Goal: Task Accomplishment & Management: Manage account settings

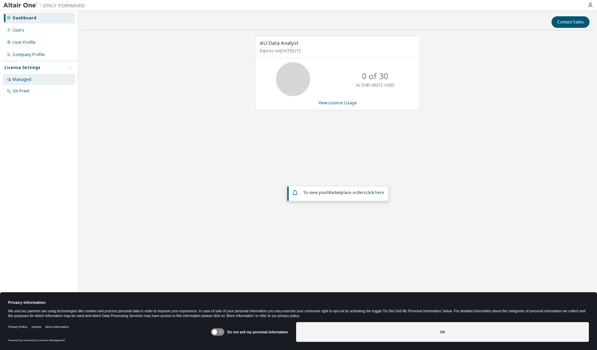
click at [22, 80] on div "Managed" at bounding box center [22, 79] width 19 height 5
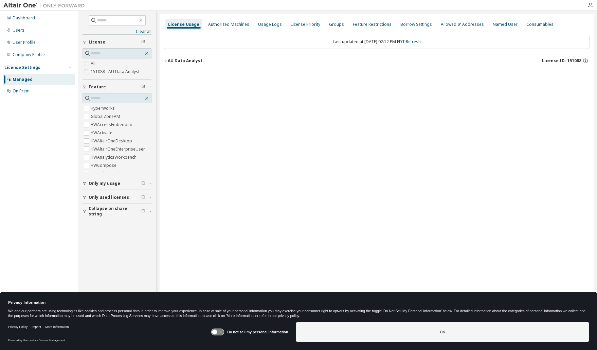
click at [164, 61] on icon "button" at bounding box center [166, 61] width 4 height 4
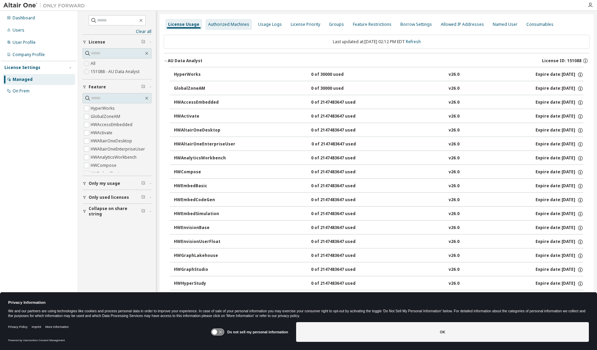
click at [230, 24] on div "Authorized Machines" at bounding box center [228, 24] width 41 height 5
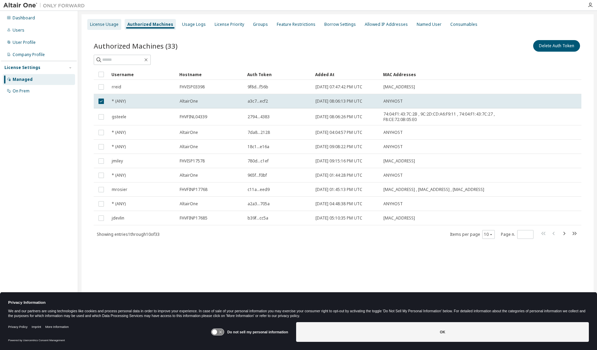
click at [102, 24] on div "License Usage" at bounding box center [104, 24] width 29 height 5
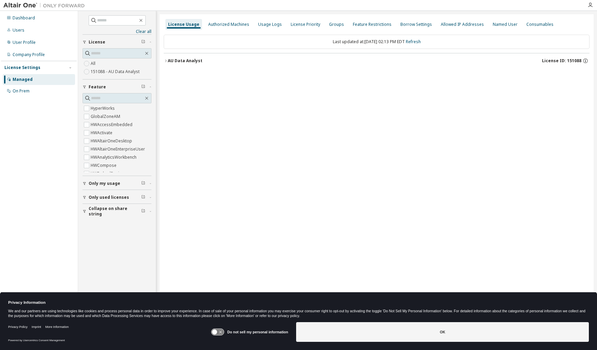
click at [165, 61] on icon "button" at bounding box center [166, 61] width 4 height 4
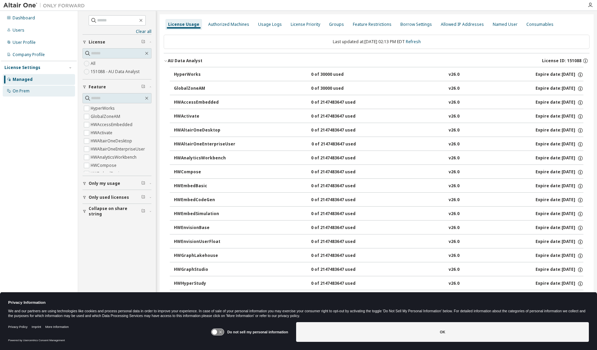
click at [24, 90] on div "On Prem" at bounding box center [21, 90] width 17 height 5
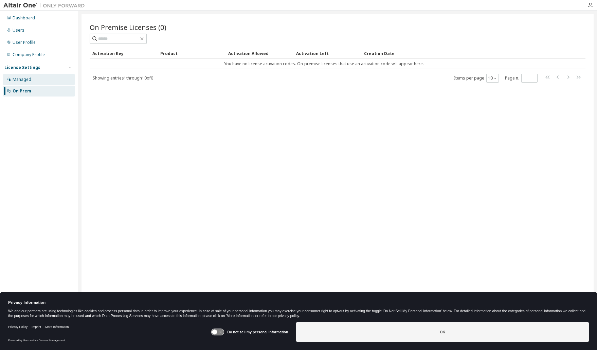
click at [24, 79] on div "Managed" at bounding box center [22, 79] width 19 height 5
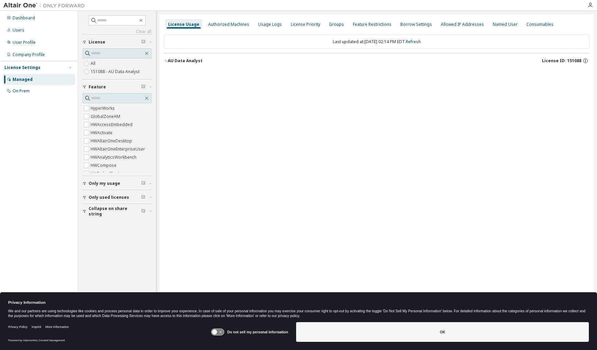
click at [105, 196] on span "Only used licenses" at bounding box center [109, 197] width 40 height 5
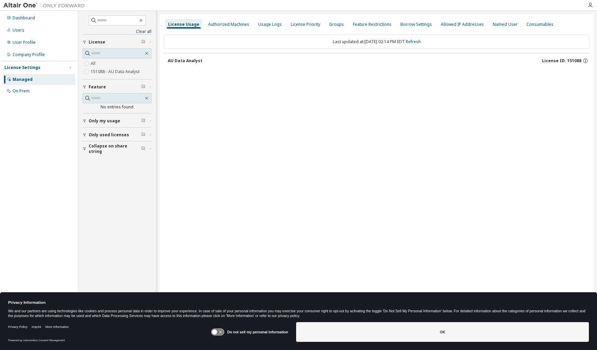
click at [182, 62] on div "AU Data Analyst" at bounding box center [185, 60] width 35 height 5
click at [145, 98] on icon "button" at bounding box center [146, 97] width 5 height 5
click at [150, 133] on span "button" at bounding box center [150, 135] width 2 height 4
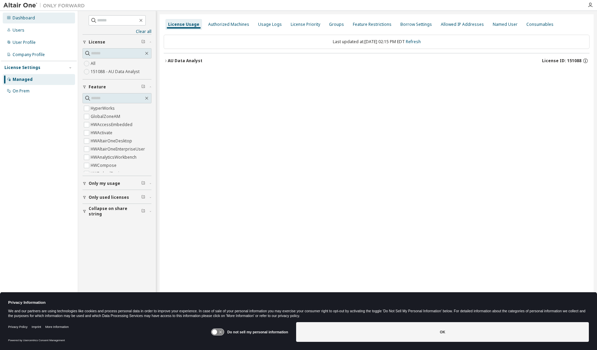
click at [24, 17] on div "Dashboard" at bounding box center [24, 17] width 22 height 5
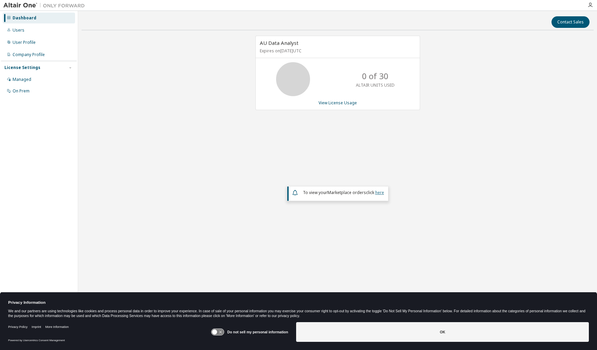
click at [380, 193] on link "here" at bounding box center [379, 193] width 9 height 6
click at [338, 104] on link "View License Usage" at bounding box center [338, 103] width 38 height 6
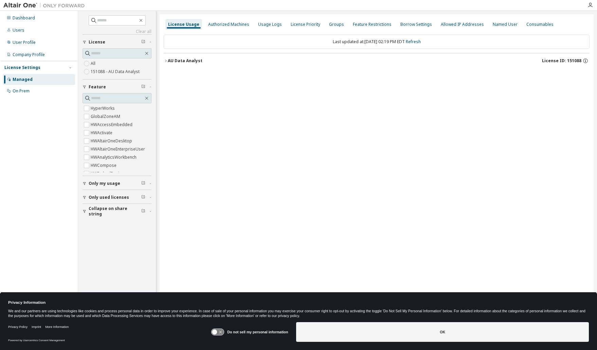
click at [166, 61] on icon "button" at bounding box center [166, 61] width 4 height 4
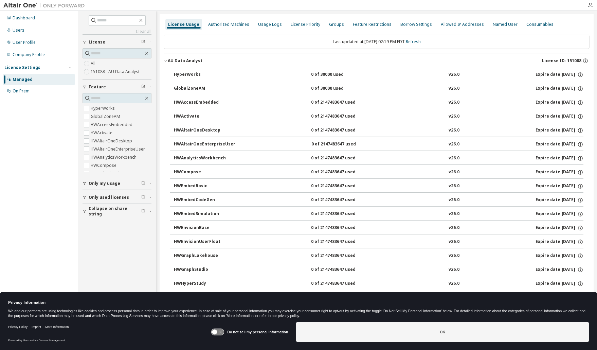
click at [187, 75] on div "HyperWorks" at bounding box center [204, 75] width 61 height 6
click at [165, 62] on icon "button" at bounding box center [166, 61] width 4 height 4
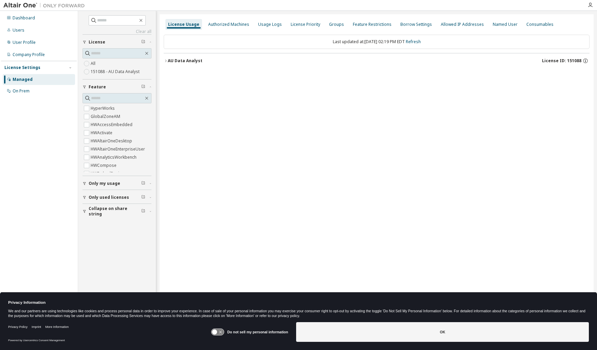
click at [166, 61] on icon "button" at bounding box center [165, 60] width 1 height 2
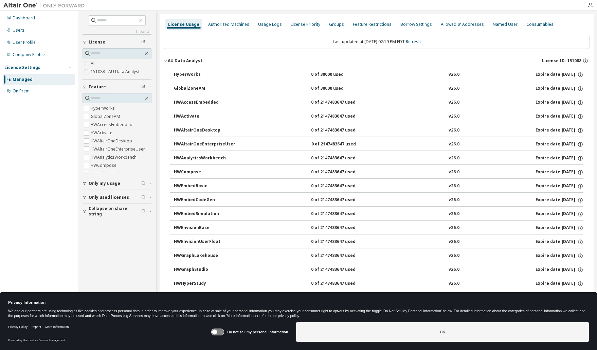
click at [191, 89] on div "GlobalZoneAM" at bounding box center [204, 89] width 61 height 6
click at [227, 24] on div "Authorized Machines" at bounding box center [228, 24] width 41 height 5
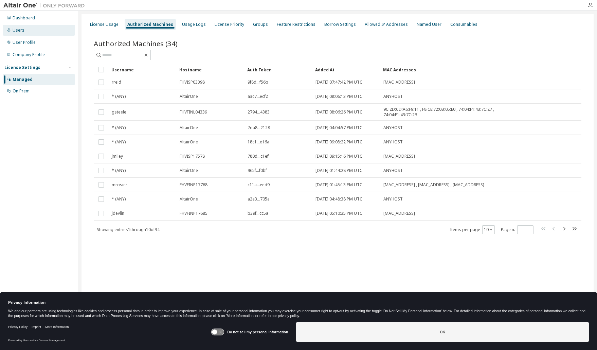
click at [13, 29] on div "Users" at bounding box center [19, 30] width 12 height 5
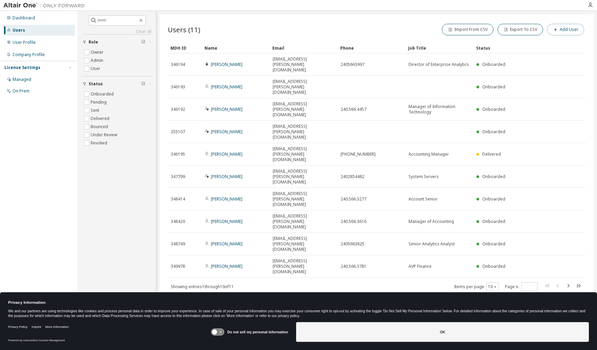
click at [567, 29] on button "Add User" at bounding box center [565, 30] width 37 height 12
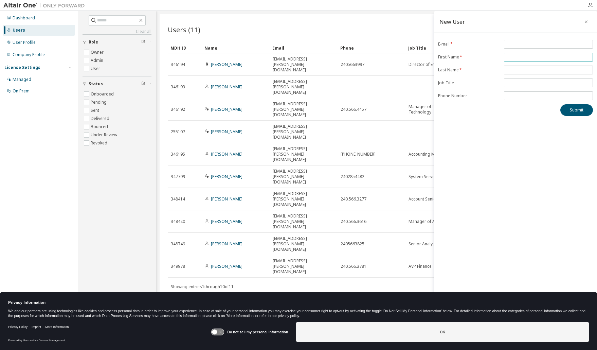
click at [521, 56] on input "text" at bounding box center [549, 56] width 86 height 5
type input "****"
click at [516, 72] on input "text" at bounding box center [549, 69] width 86 height 5
type input "****"
click at [516, 84] on input "text" at bounding box center [549, 82] width 86 height 5
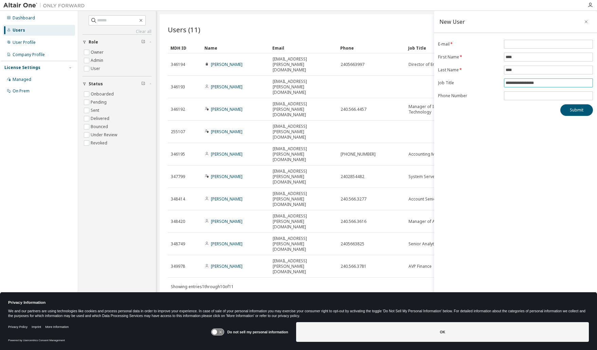
type input "**********"
click at [516, 47] on input "email" at bounding box center [549, 43] width 86 height 5
paste input "**********"
type input "**********"
click at [574, 110] on button "Submit" at bounding box center [576, 110] width 33 height 12
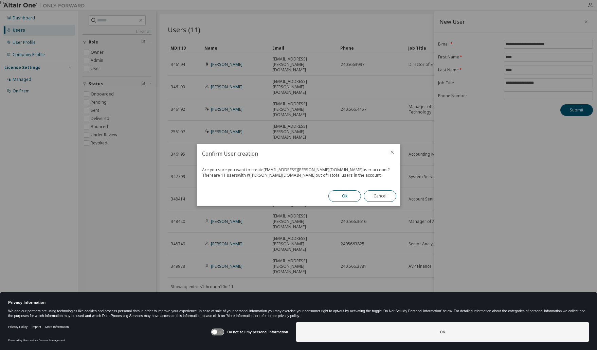
click at [347, 197] on button "Ok" at bounding box center [344, 196] width 33 height 12
click at [378, 197] on button "Close" at bounding box center [380, 196] width 33 height 12
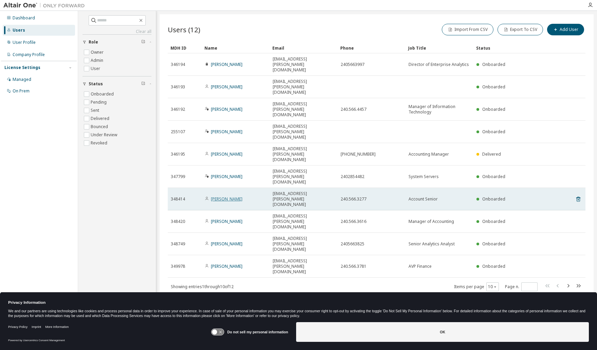
click at [227, 196] on link "Megan Rosier" at bounding box center [227, 199] width 32 height 6
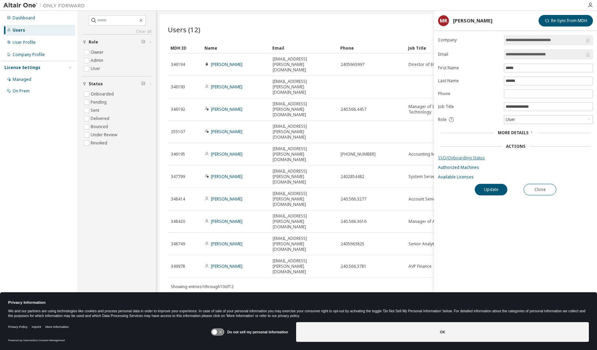
click at [473, 157] on link "SSO/Onboarding Status" at bounding box center [515, 157] width 155 height 5
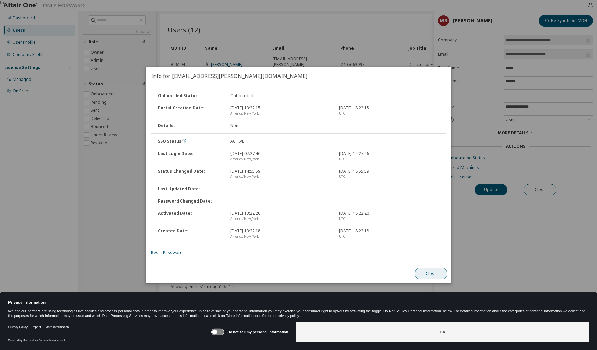
click at [432, 274] on button "Close" at bounding box center [431, 274] width 33 height 12
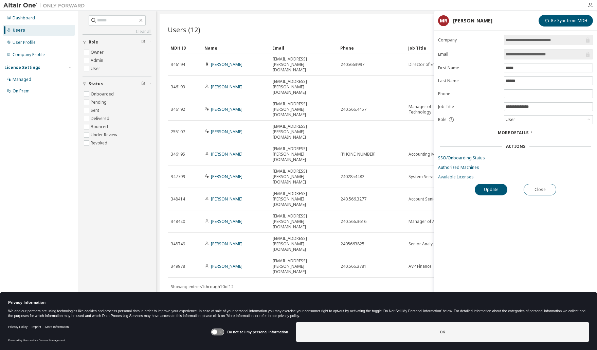
click at [454, 177] on link "Available Licenses" at bounding box center [515, 176] width 155 height 5
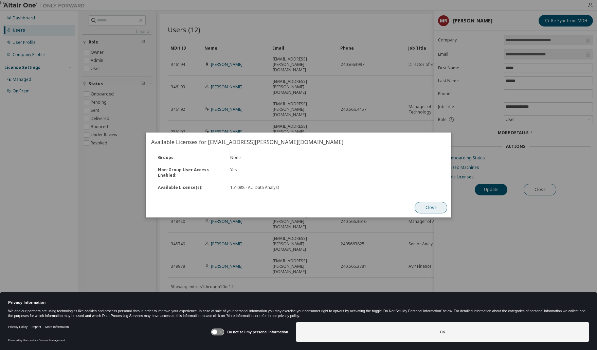
click at [431, 208] on button "Close" at bounding box center [431, 208] width 33 height 12
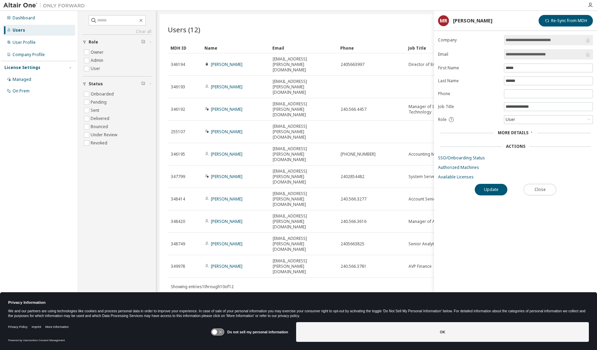
click at [550, 189] on button "Close" at bounding box center [540, 190] width 33 height 12
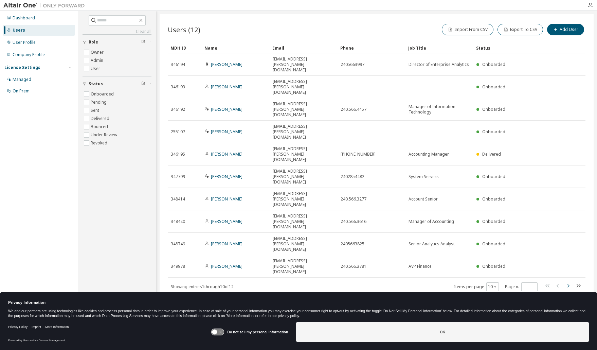
click at [569, 282] on icon "button" at bounding box center [568, 286] width 8 height 8
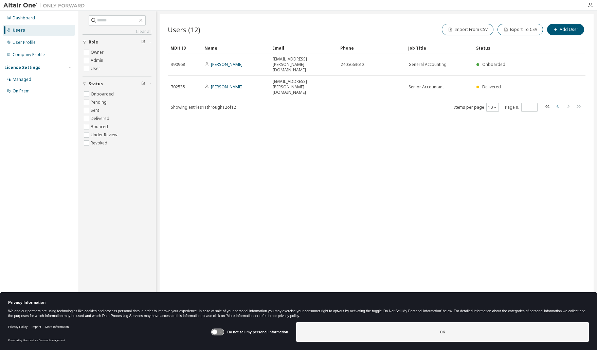
click at [557, 105] on icon "button" at bounding box center [558, 106] width 2 height 3
type input "*"
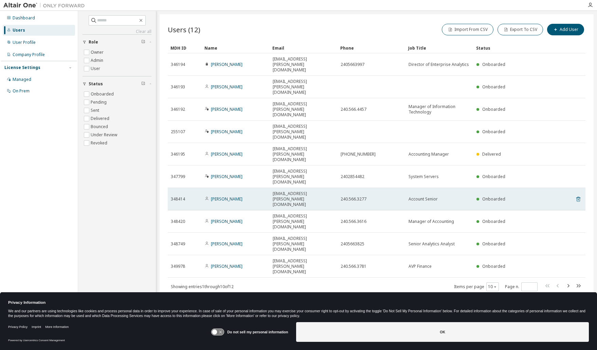
click at [579, 199] on icon at bounding box center [578, 200] width 2 height 2
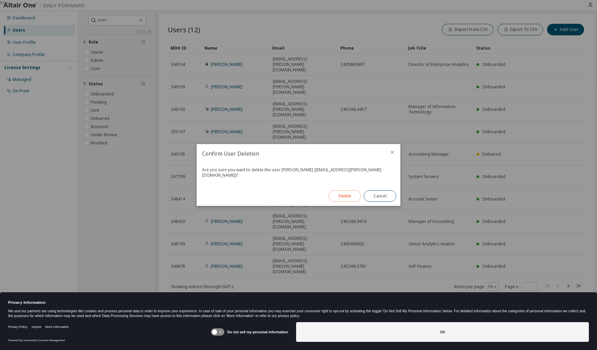
click at [346, 193] on button "Delete" at bounding box center [344, 196] width 33 height 12
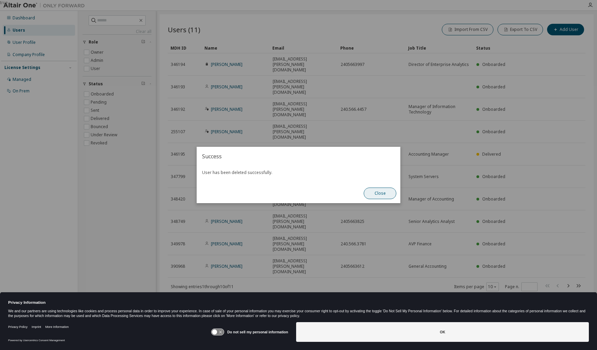
click at [386, 192] on button "Close" at bounding box center [380, 193] width 33 height 12
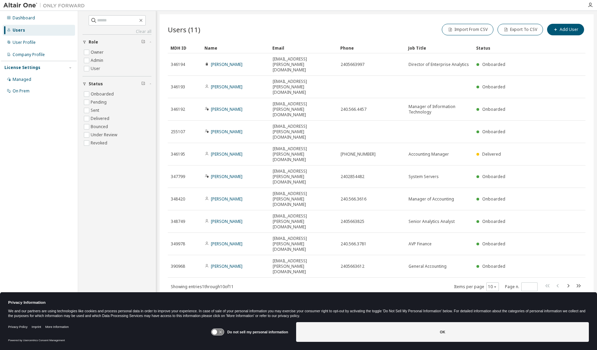
click at [281, 219] on div "Users (11) Import From CSV Export To CSV Add User Clear Load Save Save As Field…" at bounding box center [377, 170] width 434 height 312
click at [26, 18] on div "Dashboard" at bounding box center [24, 17] width 22 height 5
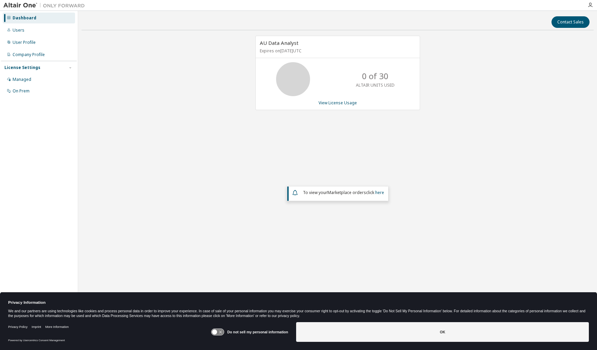
drag, startPoint x: 138, startPoint y: 61, endPoint x: 148, endPoint y: 55, distance: 11.1
click at [139, 61] on div "AU Data Analyst Expires on March 4, 2026 UTC 0 of 30 ALTAIR UNITS USED View Lic…" at bounding box center [338, 150] width 512 height 228
click at [142, 149] on div "AU Data Analyst Expires on March 4, 2026 UTC 0 of 30 ALTAIR UNITS USED View Lic…" at bounding box center [338, 150] width 512 height 228
click at [21, 81] on div "Managed" at bounding box center [22, 79] width 19 height 5
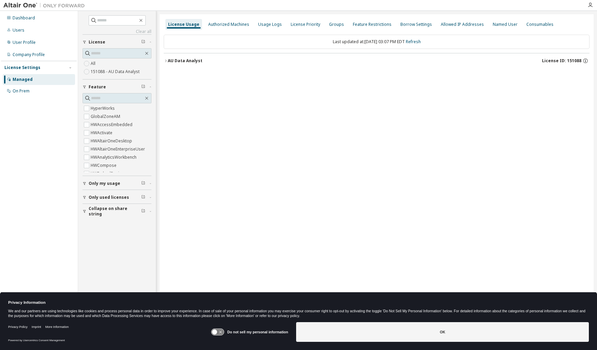
click at [111, 73] on label "151088 - AU Data Analyst" at bounding box center [116, 72] width 50 height 8
click at [165, 61] on icon "button" at bounding box center [166, 61] width 4 height 4
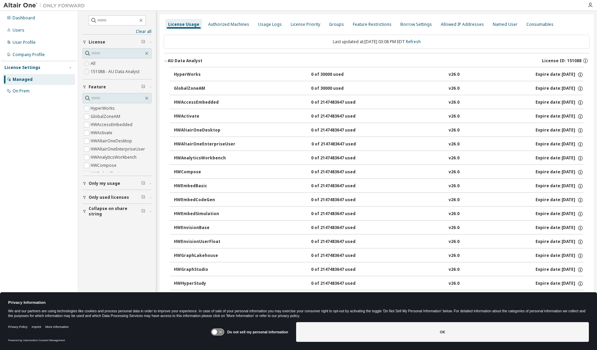
click at [189, 130] on div "HWAltairOneDesktop" at bounding box center [204, 130] width 61 height 6
click at [577, 145] on icon "button" at bounding box center [580, 144] width 6 height 6
click at [536, 130] on div "Expire date: 2026-03-04" at bounding box center [560, 130] width 48 height 6
click at [578, 132] on icon "button" at bounding box center [580, 130] width 6 height 6
click at [577, 201] on icon "button" at bounding box center [580, 200] width 6 height 6
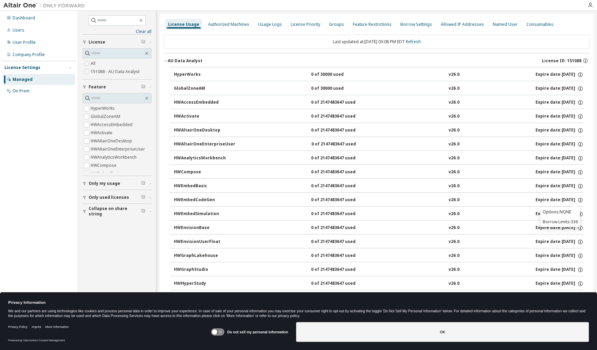
click at [340, 200] on div "0 of 2147483647 used" at bounding box center [341, 200] width 61 height 6
click at [267, 28] on div "Usage Logs" at bounding box center [269, 24] width 29 height 11
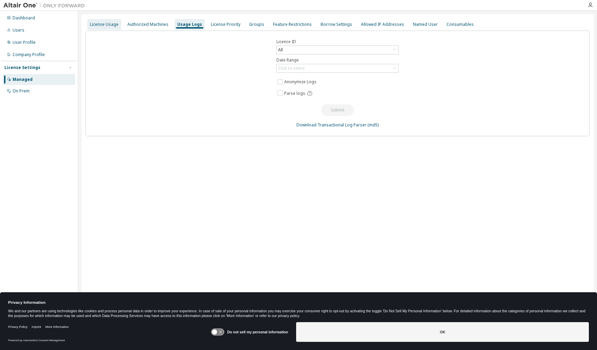
click at [106, 26] on div "License Usage" at bounding box center [104, 24] width 29 height 5
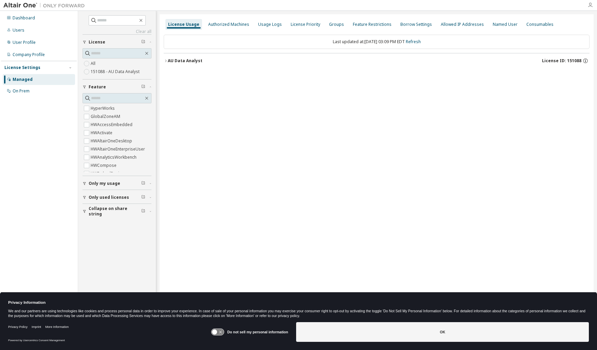
click at [589, 6] on icon "button" at bounding box center [590, 4] width 5 height 5
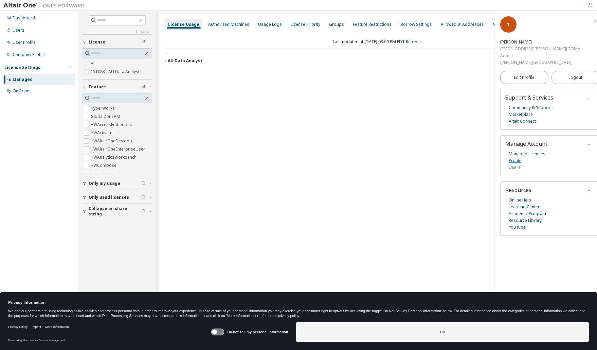
click at [518, 157] on link "Profile" at bounding box center [515, 160] width 13 height 7
click at [189, 61] on div "AU Data Analyst" at bounding box center [185, 60] width 35 height 5
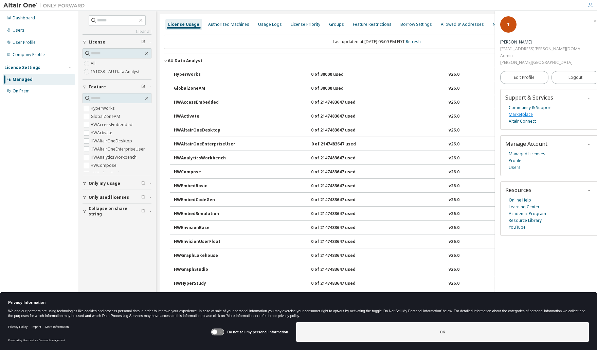
click at [525, 111] on link "Marketplace" at bounding box center [521, 114] width 24 height 7
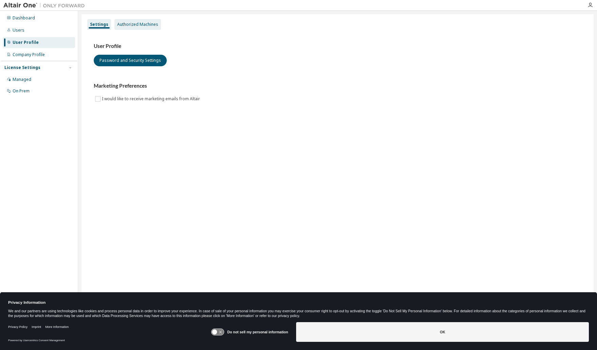
click at [136, 26] on div "Authorized Machines" at bounding box center [137, 24] width 41 height 5
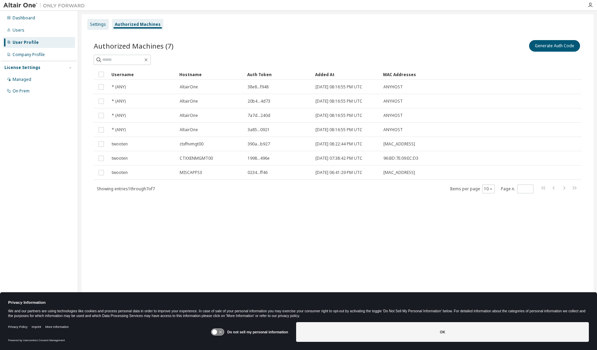
click at [98, 24] on div "Settings" at bounding box center [98, 24] width 16 height 5
